Goal: Information Seeking & Learning: Learn about a topic

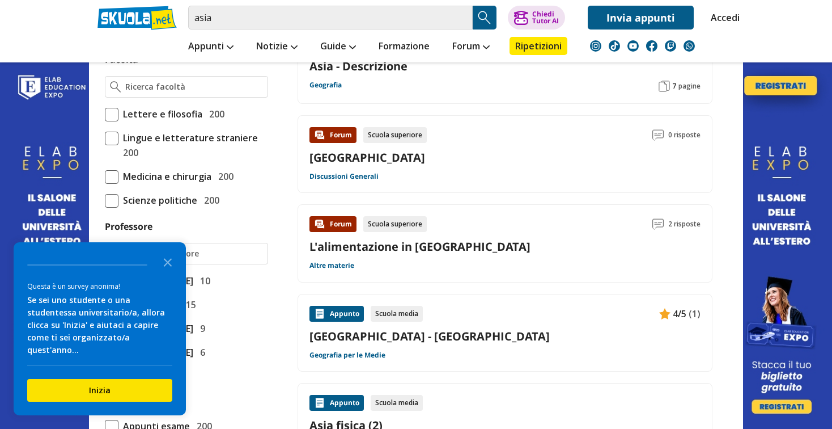
scroll to position [653, 0]
click at [167, 273] on icon "Close the survey" at bounding box center [167, 261] width 23 height 23
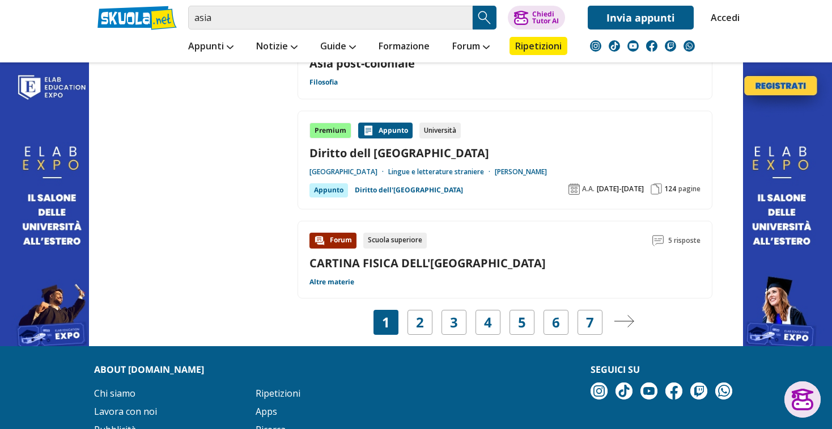
scroll to position [1778, 0]
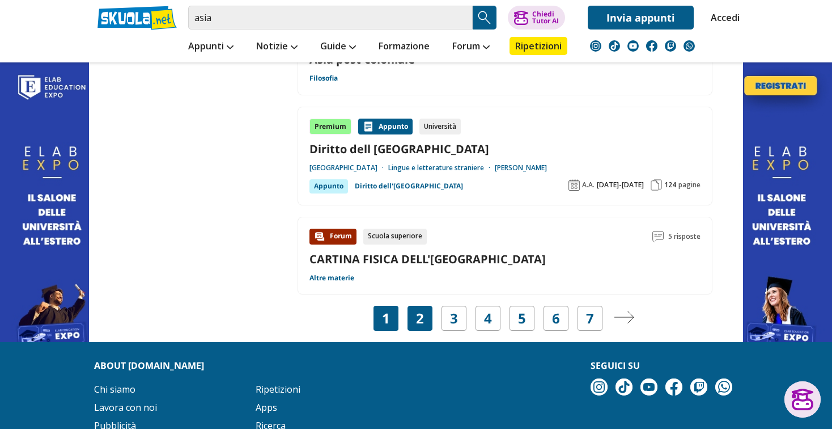
click at [425, 321] on div "2" at bounding box center [420, 318] width 25 height 25
click at [630, 316] on img "Pagina successiva" at bounding box center [624, 317] width 20 height 12
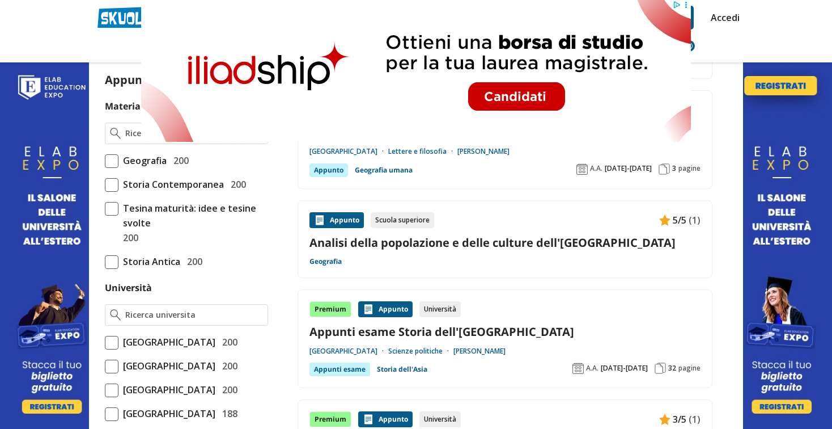
scroll to position [277, 0]
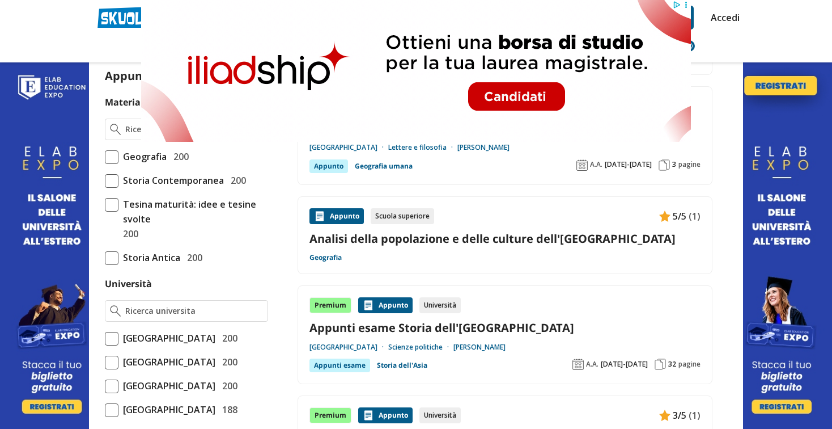
click at [414, 241] on link "Analisi della popolazione e delle culture dell'[GEOGRAPHIC_DATA]" at bounding box center [505, 238] width 391 height 15
